Goal: Communication & Community: Connect with others

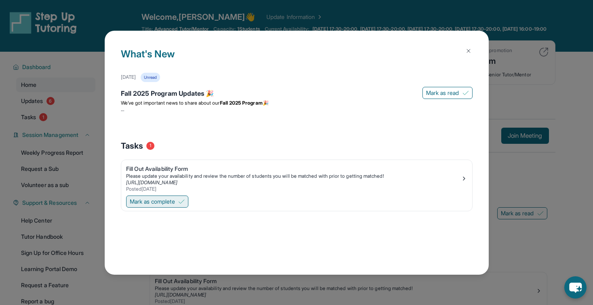
click at [143, 204] on span "Mark as complete" at bounding box center [152, 202] width 45 height 8
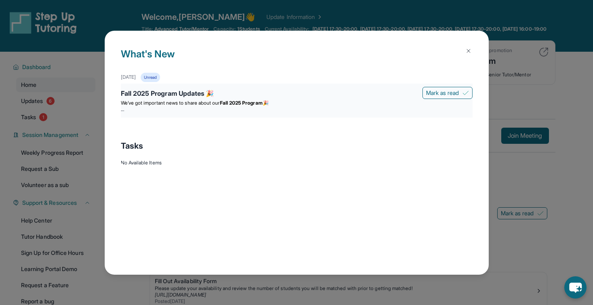
click at [265, 95] on div "Fall 2025 Program Updates 🎉" at bounding box center [297, 94] width 352 height 11
click at [183, 100] on span "We’ve got important news to share about our" at bounding box center [170, 103] width 99 height 6
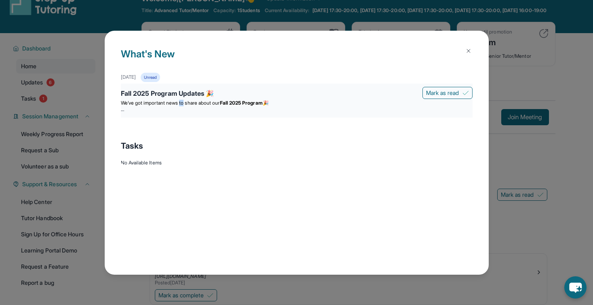
scroll to position [9, 0]
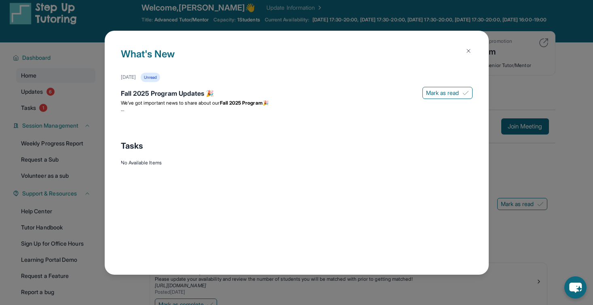
click at [160, 75] on div "Unread" at bounding box center [150, 77] width 19 height 9
click at [452, 94] on span "Mark as read" at bounding box center [442, 93] width 33 height 8
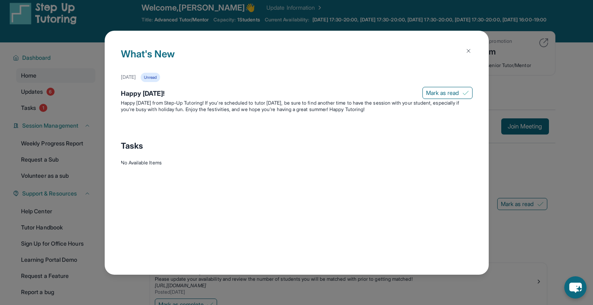
click at [467, 52] on img at bounding box center [468, 51] width 6 height 6
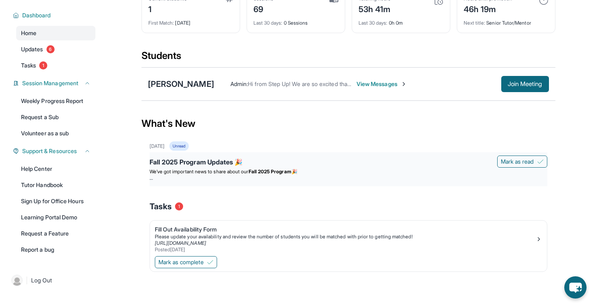
scroll to position [55, 0]
click at [289, 174] on strong "Fall 2025 Program" at bounding box center [270, 172] width 43 height 6
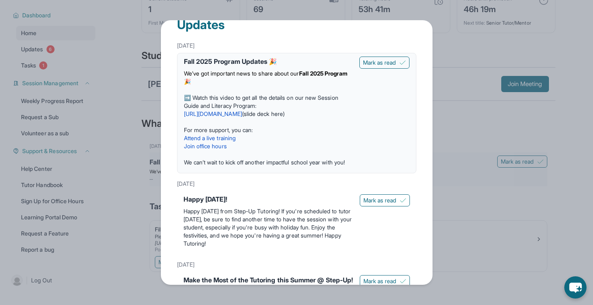
scroll to position [18, 0]
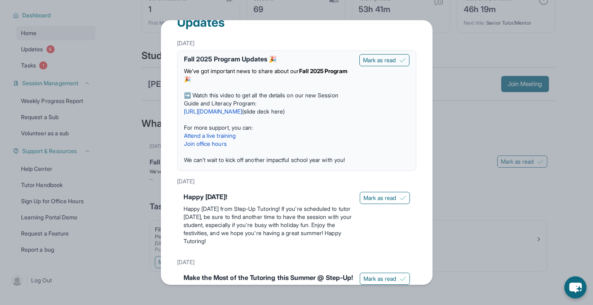
click at [433, 197] on div "Updates [DATE] Fall 2025 Program Updates 🎉 We’ve got important news to share ab…" at bounding box center [296, 152] width 593 height 305
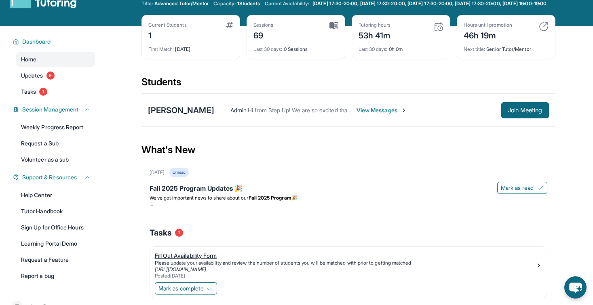
scroll to position [0, 0]
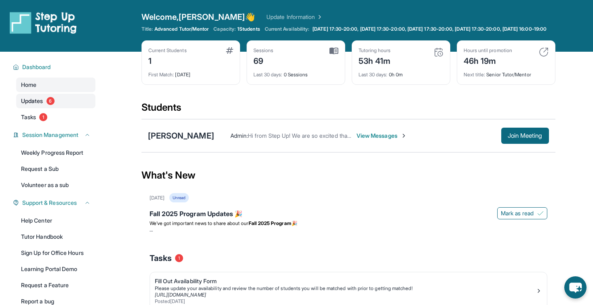
click at [81, 108] on link "Updates 6" at bounding box center [55, 101] width 79 height 15
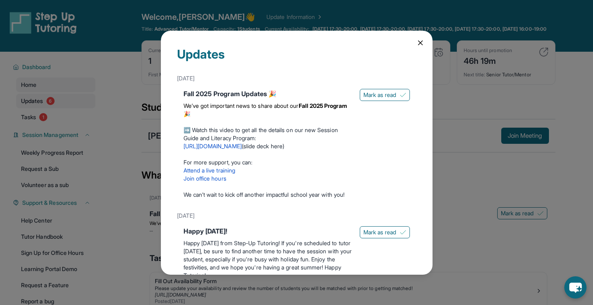
click at [81, 113] on div "Updates [DATE] Fall 2025 Program Updates 🎉 We’ve got important news to share ab…" at bounding box center [296, 152] width 593 height 305
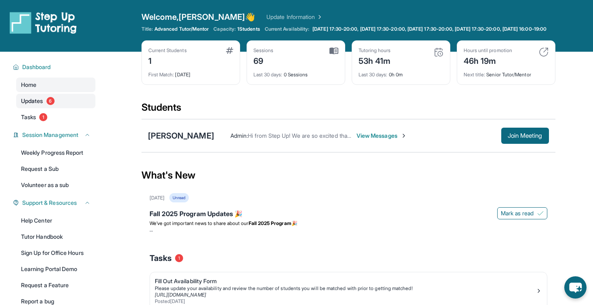
click at [81, 108] on link "Updates 6" at bounding box center [55, 101] width 79 height 15
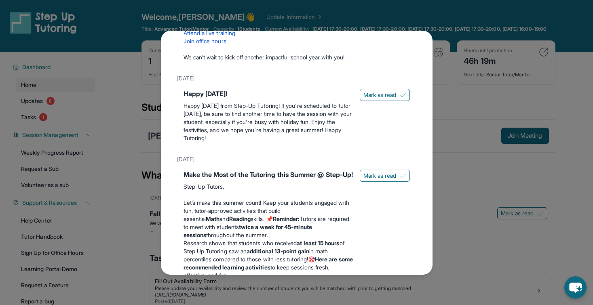
scroll to position [35, 0]
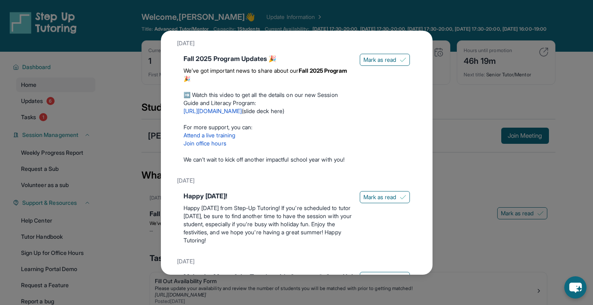
click at [470, 129] on div "Updates [DATE] Fall 2025 Program Updates 🎉 We’ve got important news to share ab…" at bounding box center [296, 152] width 593 height 305
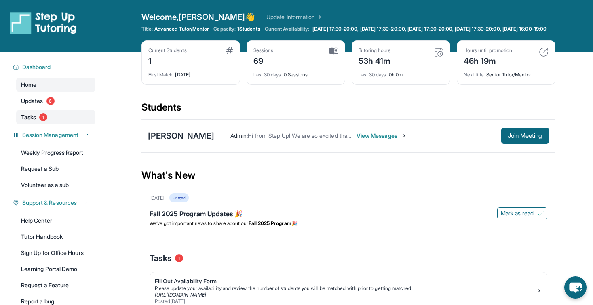
click at [53, 125] on link "Tasks 1" at bounding box center [55, 117] width 79 height 15
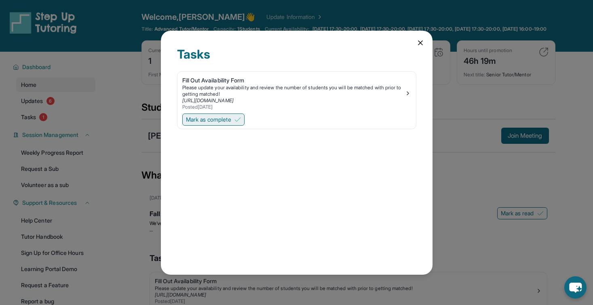
click at [205, 121] on span "Mark as complete" at bounding box center [208, 120] width 45 height 8
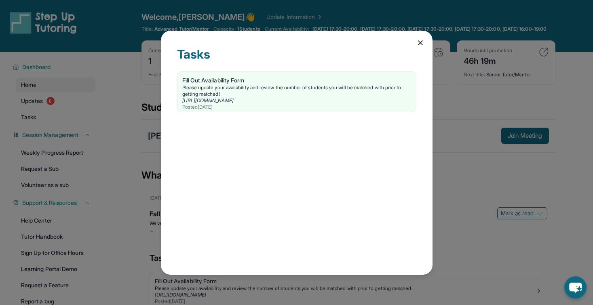
click at [419, 42] on icon at bounding box center [421, 43] width 8 height 8
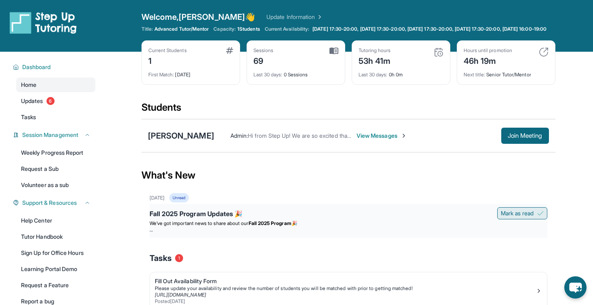
click at [528, 218] on span "Mark as read" at bounding box center [517, 213] width 33 height 8
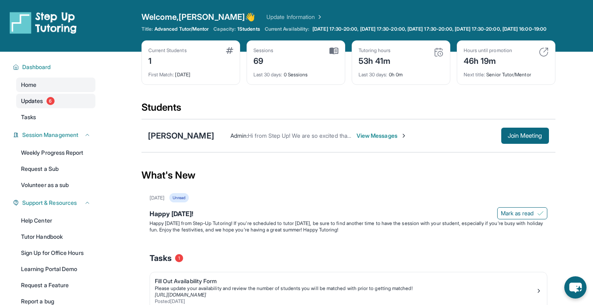
click at [76, 108] on link "Updates 6" at bounding box center [55, 101] width 79 height 15
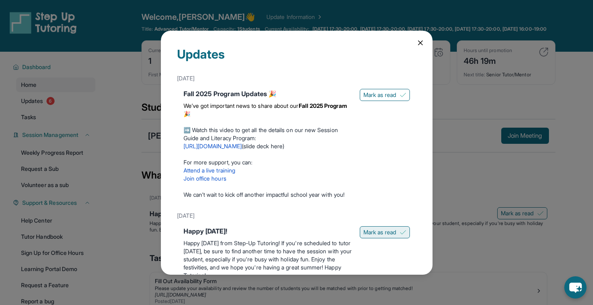
click at [379, 239] on button "Mark as read" at bounding box center [385, 232] width 50 height 12
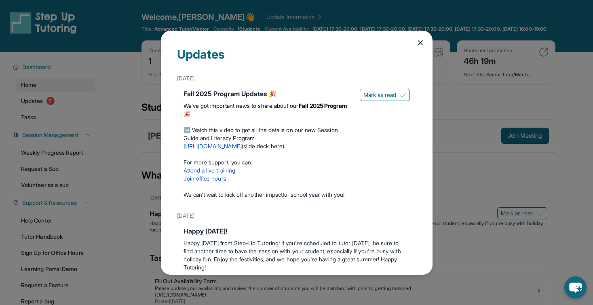
click at [383, 86] on div "Fall 2025 Program Updates 🎉 We’ve got important news to share about our Fall 20…" at bounding box center [296, 146] width 239 height 120
click at [384, 95] on span "Mark as read" at bounding box center [380, 95] width 33 height 8
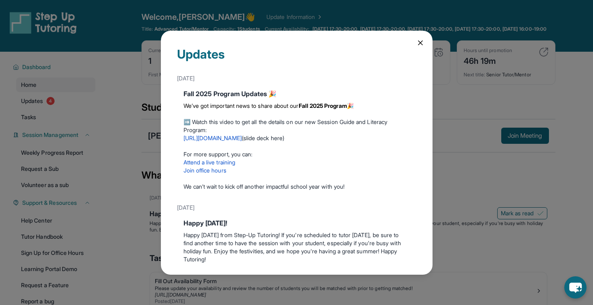
scroll to position [167, 0]
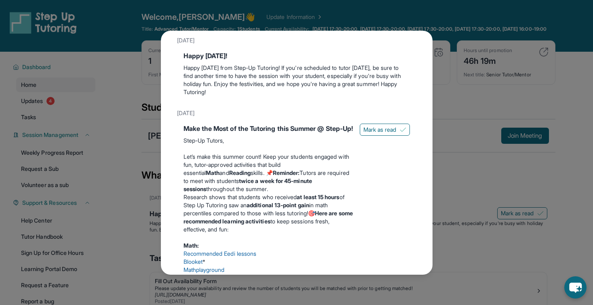
click at [377, 135] on div "Make the Most of the Tutoring this Summer @ Step-Up! Step-Up Tutors, Let’s make…" at bounding box center [297, 281] width 226 height 315
click at [377, 129] on span "Mark as read" at bounding box center [380, 130] width 33 height 8
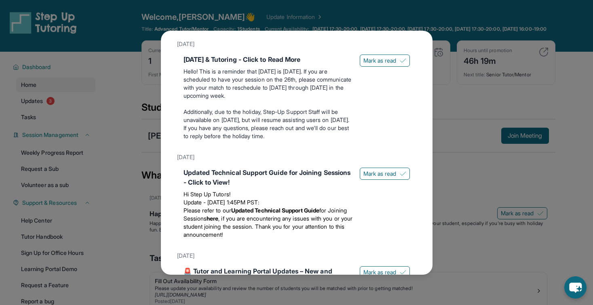
scroll to position [698, 0]
click at [386, 64] on span "Mark as read" at bounding box center [380, 60] width 33 height 8
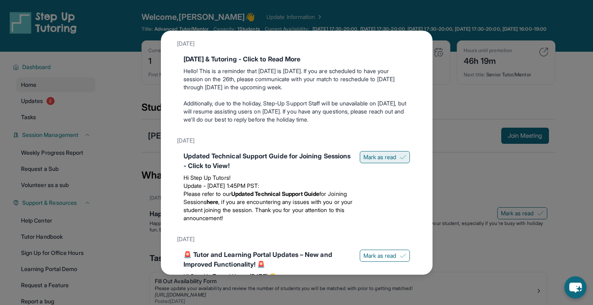
click at [383, 161] on span "Mark as read" at bounding box center [380, 157] width 33 height 8
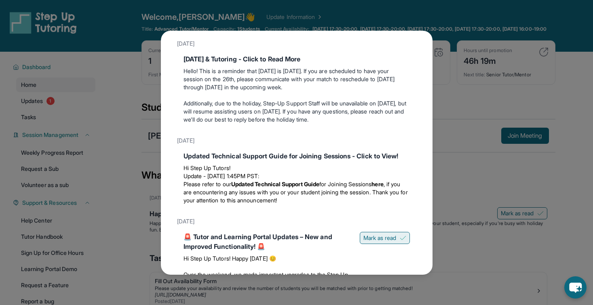
click at [380, 242] on span "Mark as read" at bounding box center [380, 238] width 33 height 8
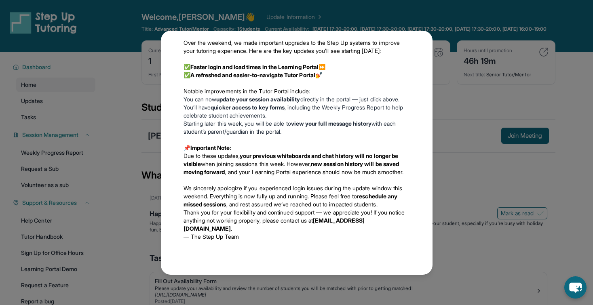
scroll to position [962, 0]
click at [425, 154] on div "Updates [DATE] Fall 2025 Program Updates 🎉 We’ve got important news to share ab…" at bounding box center [297, 153] width 272 height 244
click at [451, 157] on div "Updates [DATE] Fall 2025 Program Updates 🎉 We’ve got important news to share ab…" at bounding box center [296, 152] width 593 height 305
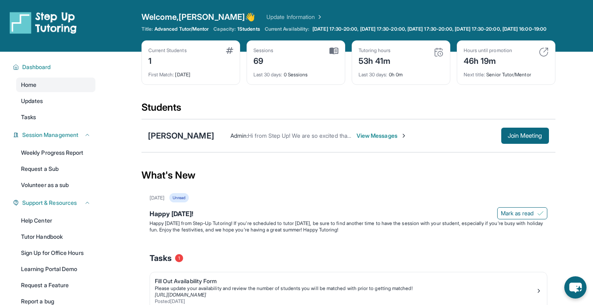
click at [366, 140] on span "View Messages" at bounding box center [382, 136] width 51 height 8
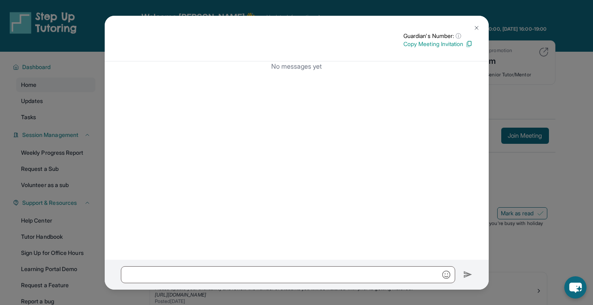
click at [476, 26] on img at bounding box center [477, 28] width 6 height 6
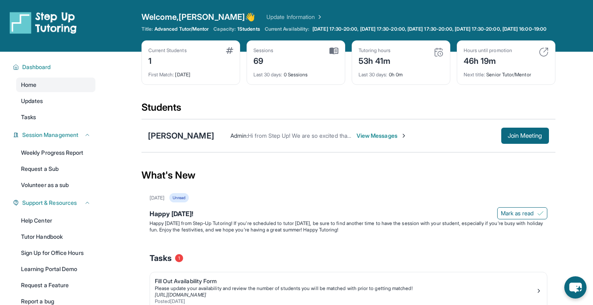
click at [368, 140] on span "View Messages" at bounding box center [382, 136] width 51 height 8
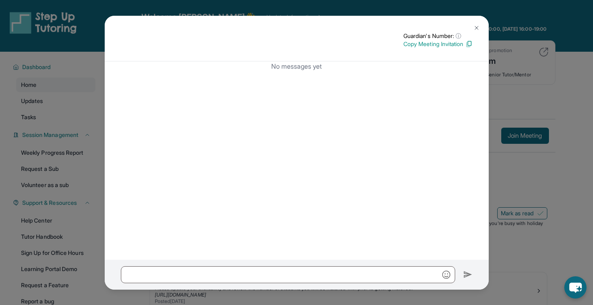
click at [478, 27] on img at bounding box center [477, 28] width 6 height 6
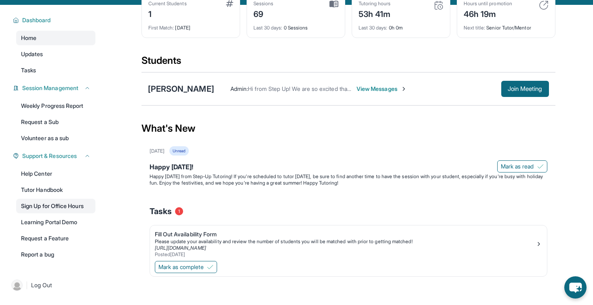
scroll to position [50, 0]
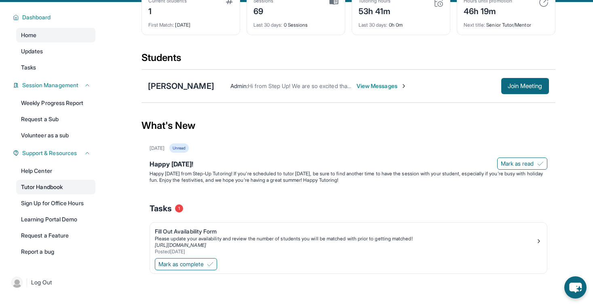
click at [66, 191] on link "Tutor Handbook" at bounding box center [55, 187] width 79 height 15
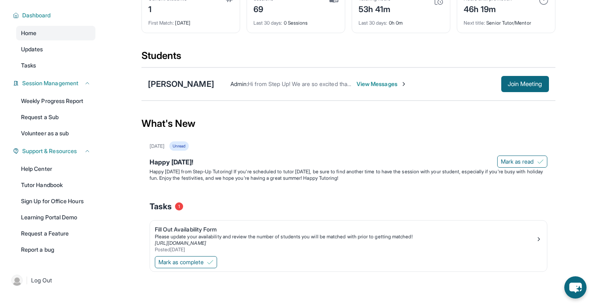
scroll to position [58, 0]
click at [533, 82] on span "Join Meeting" at bounding box center [525, 84] width 35 height 5
